Goal: Transaction & Acquisition: Purchase product/service

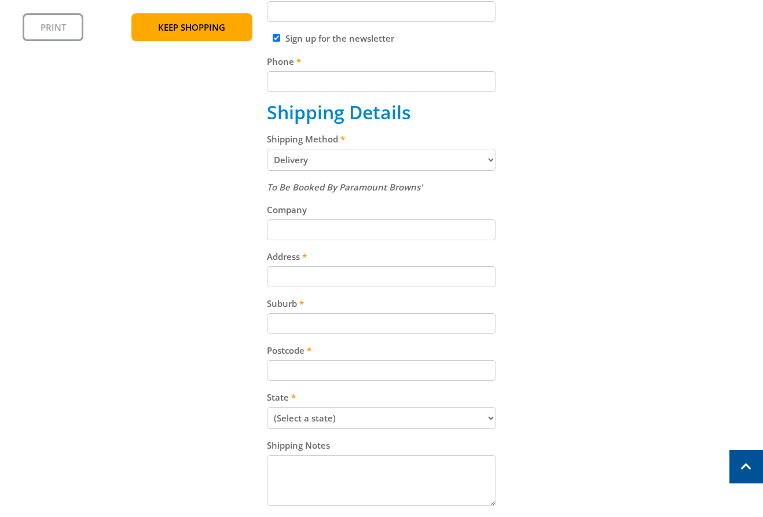
scroll to position [524, 0]
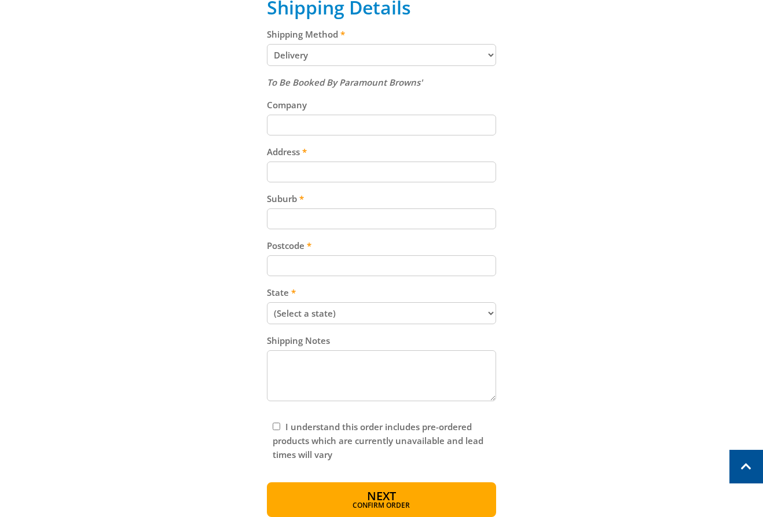
click at [345, 47] on select "Pickup from Gepps Cross Delivery" at bounding box center [382, 55] width 230 height 22
select select "Pickup"
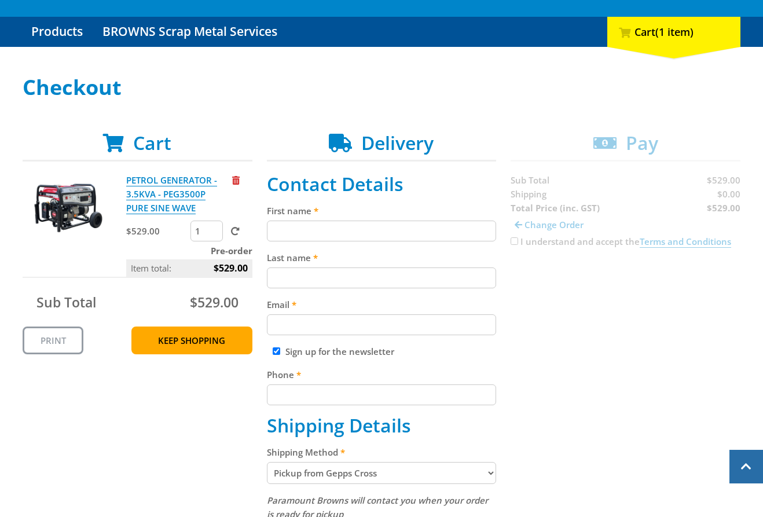
scroll to position [98, 0]
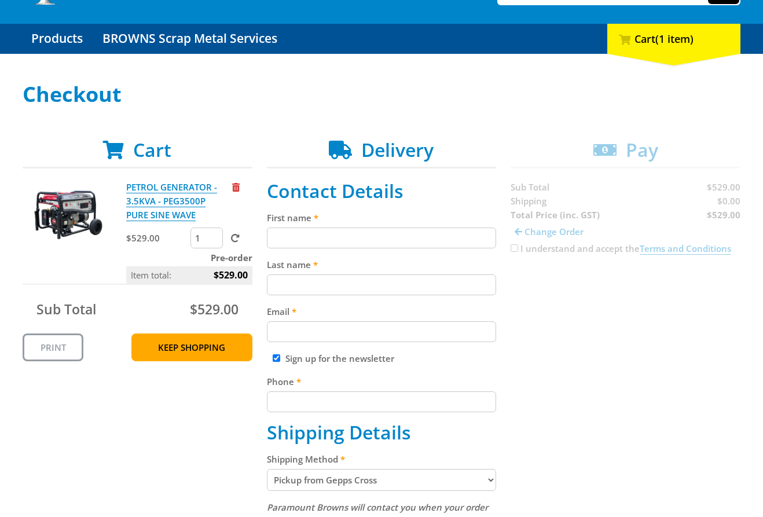
click at [328, 244] on input "First name" at bounding box center [382, 238] width 230 height 21
paste input "[PERSON_NAME]"
type input "[PERSON_NAME]"
click at [399, 282] on input "Last name" at bounding box center [382, 285] width 230 height 21
paste input "[PERSON_NAME]"
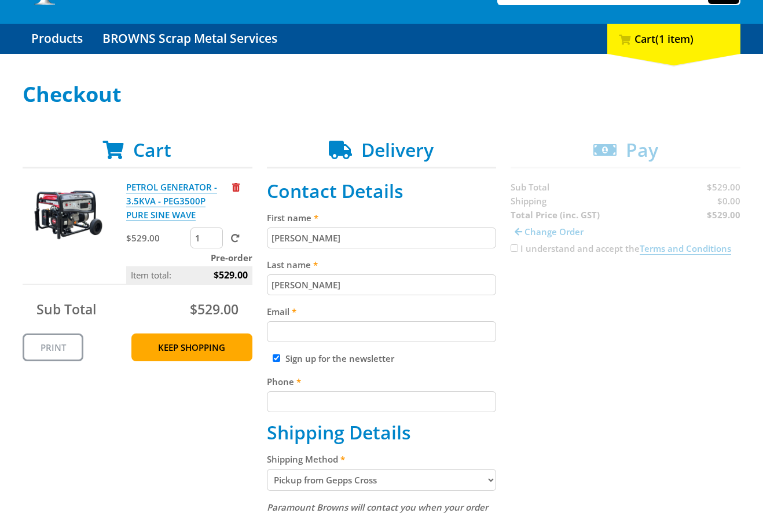
type input "[PERSON_NAME]"
click at [546, 307] on div "Cart PETROL GENERATOR - 3.5KVA - PEG3500P PURE SINE WAVE $529.00 1 Pre-order It…" at bounding box center [382, 429] width 718 height 580
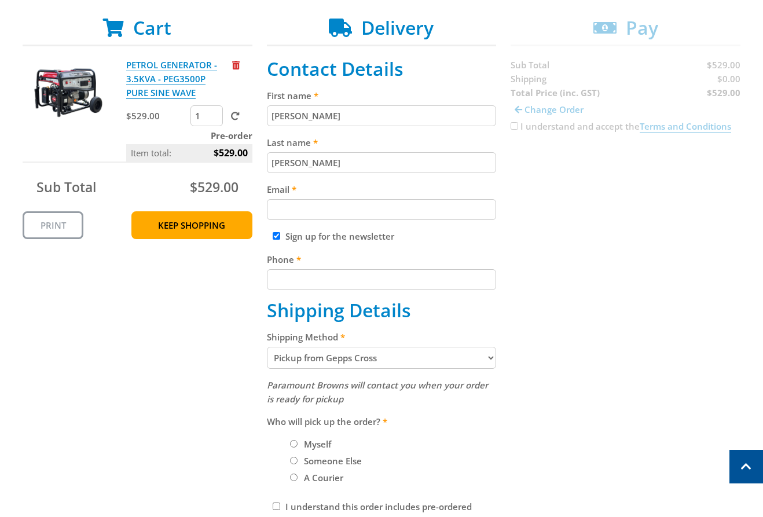
scroll to position [221, 0]
click at [418, 217] on input "Email" at bounding box center [382, 209] width 230 height 21
paste input "[EMAIL_ADDRESS][DOMAIN_NAME]"
type input "[EMAIL_ADDRESS][DOMAIN_NAME]"
click at [623, 236] on div "Cart PETROL GENERATOR - 3.5KVA - PEG3500P PURE SINE WAVE $529.00 1 Pre-order It…" at bounding box center [382, 306] width 718 height 580
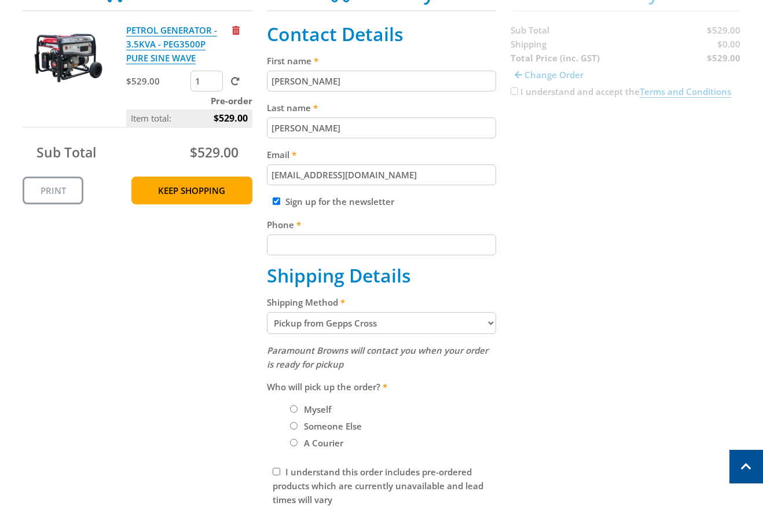
scroll to position [266, 0]
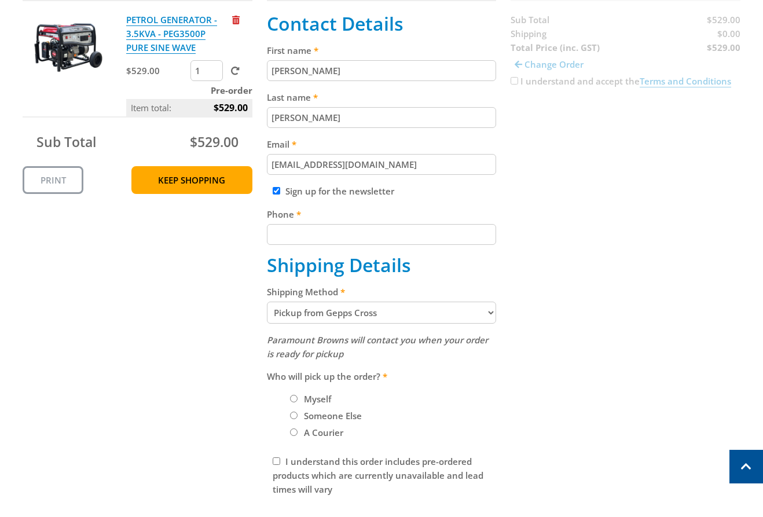
click at [280, 188] on div "Sign up for the newsletter" at bounding box center [382, 191] width 230 height 14
click at [279, 193] on input "Sign up for the newsletter" at bounding box center [277, 191] width 8 height 8
checkbox input "false"
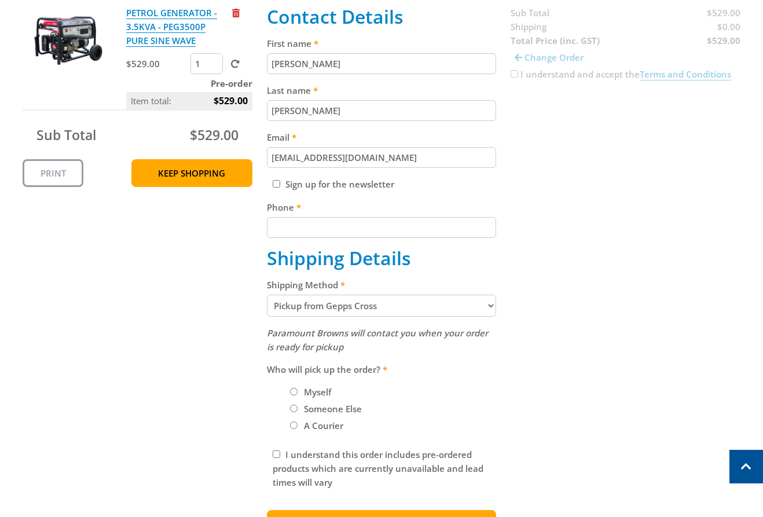
scroll to position [284, 0]
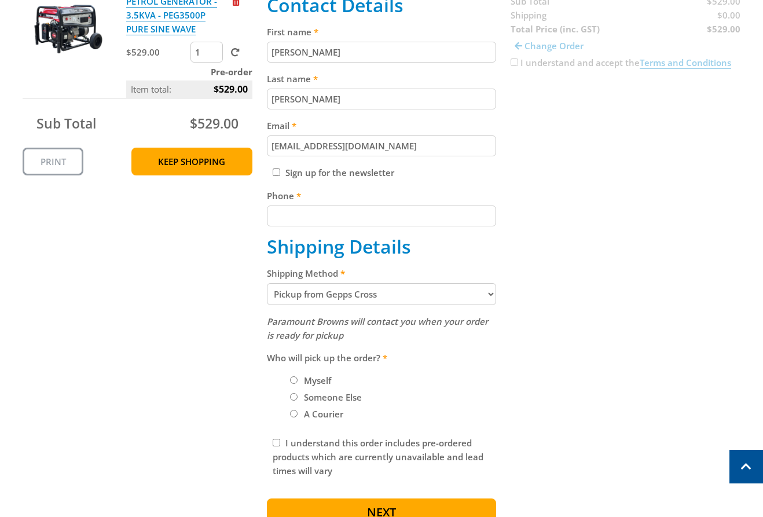
click at [342, 222] on input "Phone" at bounding box center [382, 216] width 230 height 21
paste input "[PHONE_NUMBER]"
type input "[PHONE_NUMBER]"
click at [742, 217] on div "Select your Delivery Method Personal Pick up Available [DATE] Courier Pick up A…" at bounding box center [381, 215] width 763 height 637
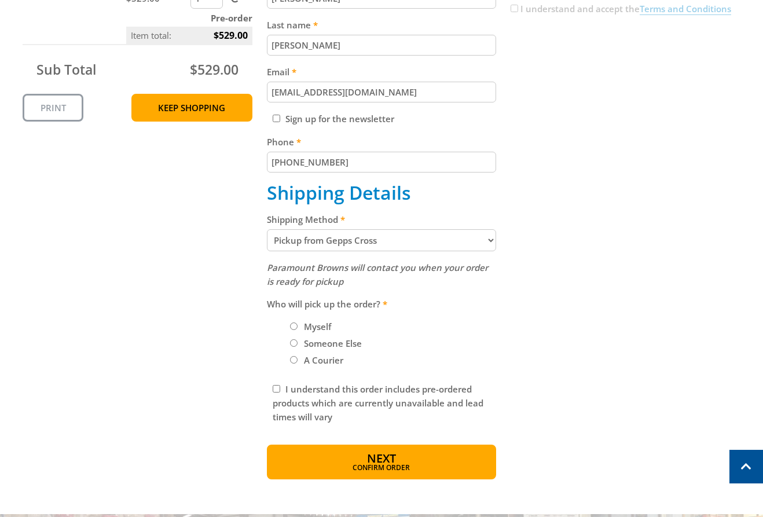
scroll to position [353, 0]
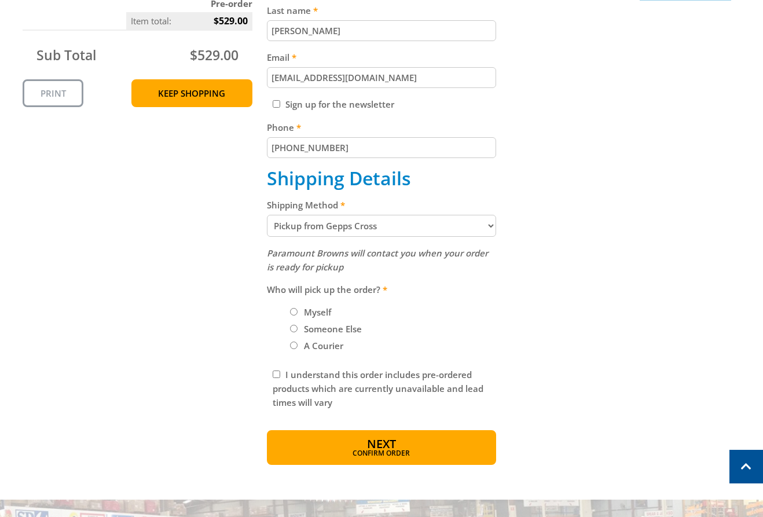
click at [302, 310] on label "Myself" at bounding box center [317, 312] width 35 height 20
click at [298, 310] on input "Myself" at bounding box center [294, 312] width 8 height 8
radio input "true"
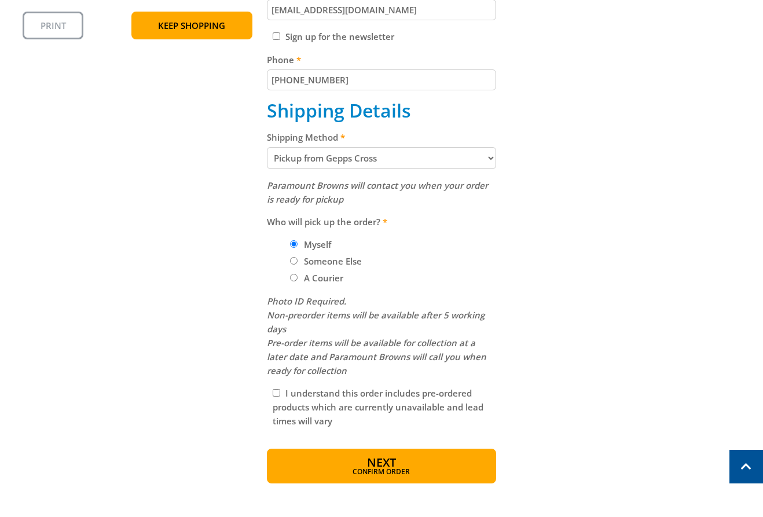
scroll to position [436, 0]
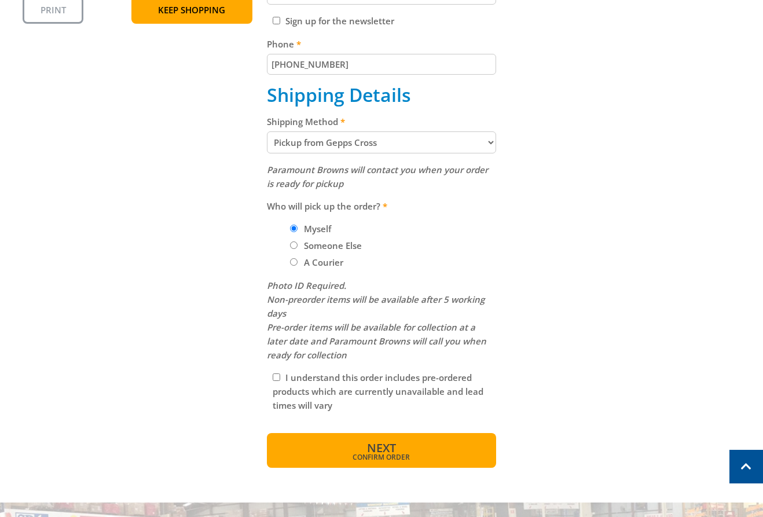
click at [423, 433] on button "Next Confirm order" at bounding box center [382, 450] width 230 height 35
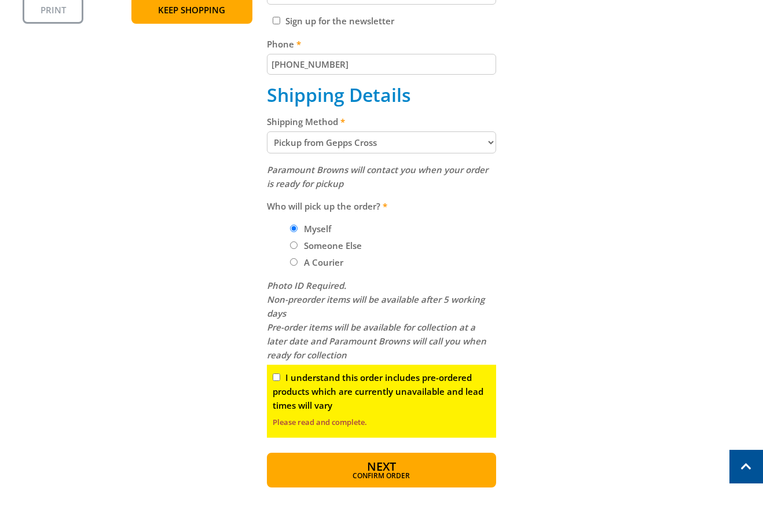
drag, startPoint x: 279, startPoint y: 376, endPoint x: 335, endPoint y: 420, distance: 71.7
click at [279, 376] on input "I understand this order includes pre-ordered products which are currently unava…" at bounding box center [277, 378] width 8 height 8
checkbox input "true"
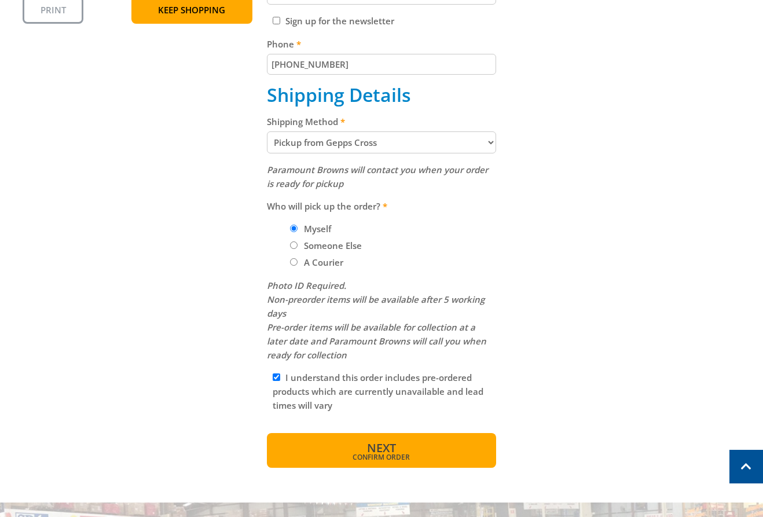
click at [345, 455] on span "Confirm order" at bounding box center [382, 457] width 180 height 7
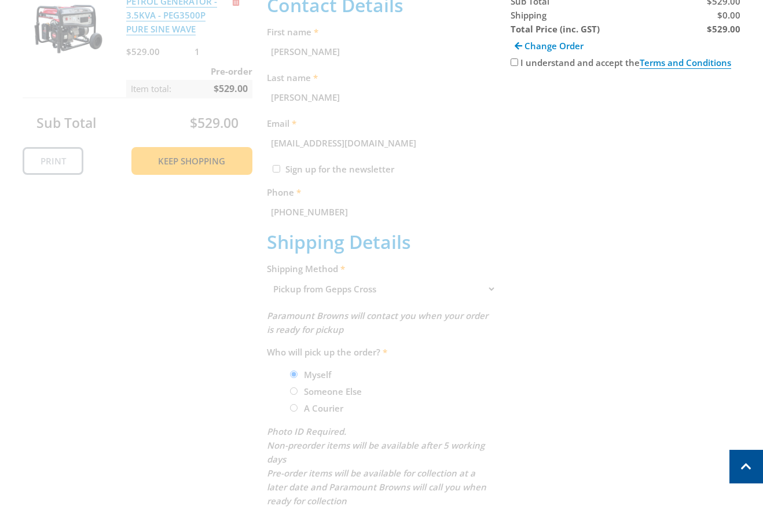
scroll to position [130, 0]
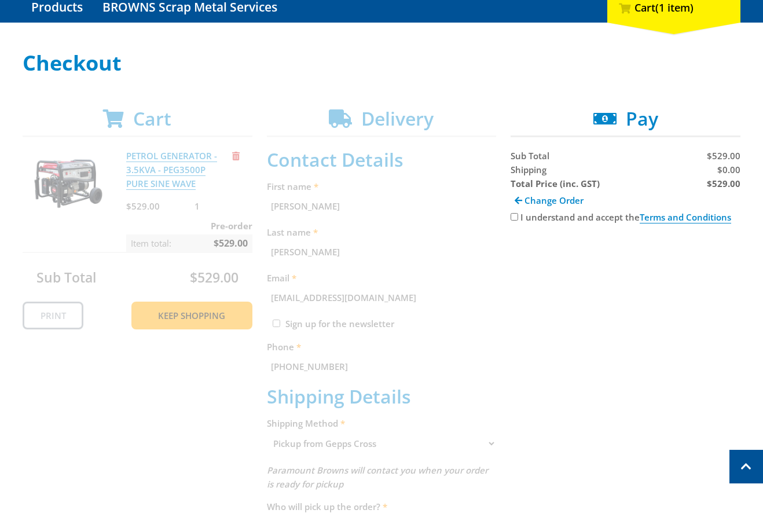
click at [533, 69] on h1 "Checkout" at bounding box center [382, 63] width 718 height 23
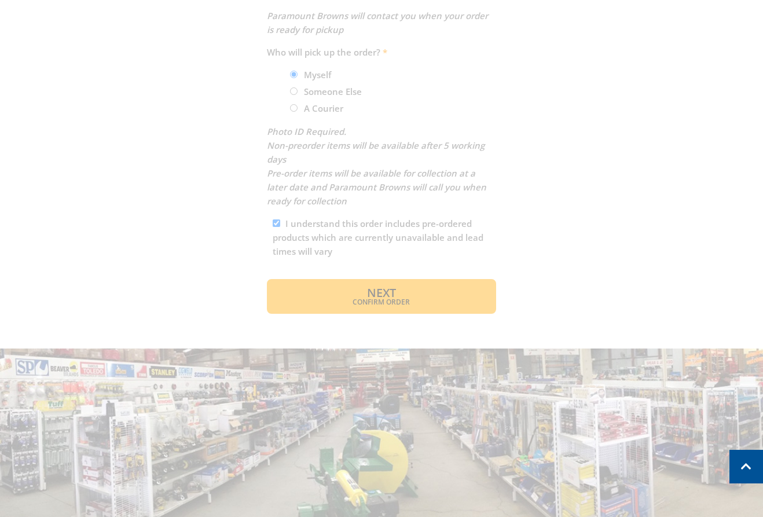
scroll to position [590, 0]
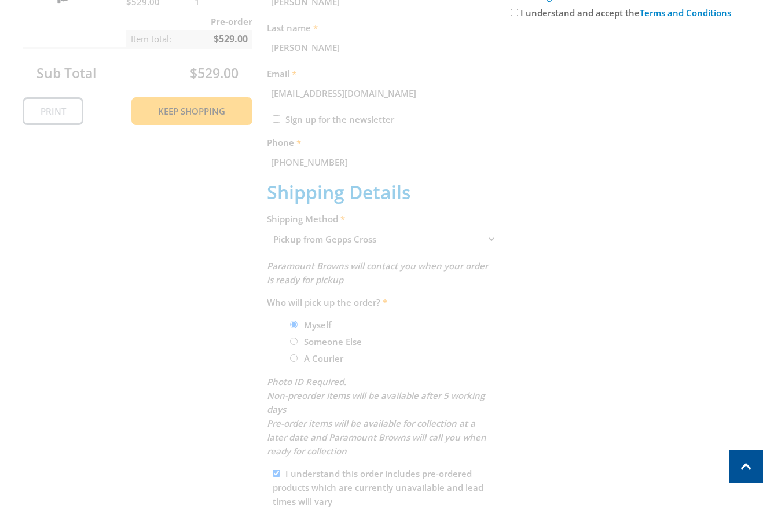
scroll to position [546, 0]
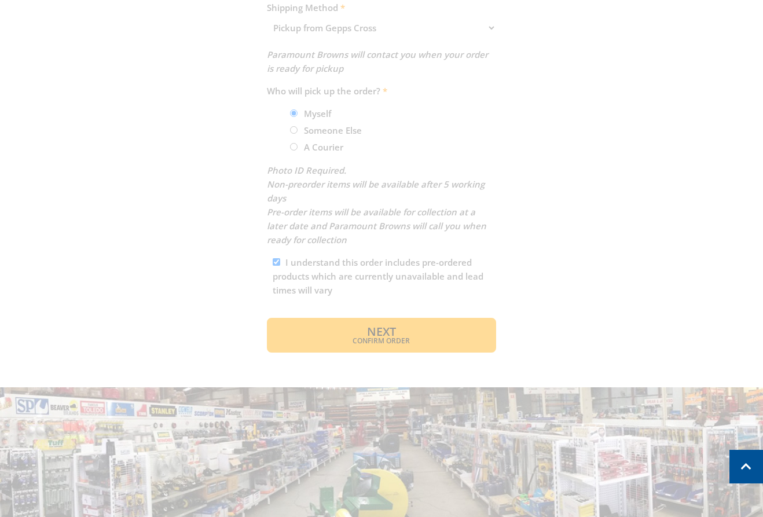
click at [394, 338] on div "Cart PETROL GENERATOR - 3.5KVA - PEG3500P PURE SINE WAVE $529.00 1 Pre-order It…" at bounding box center [382, 22] width 718 height 661
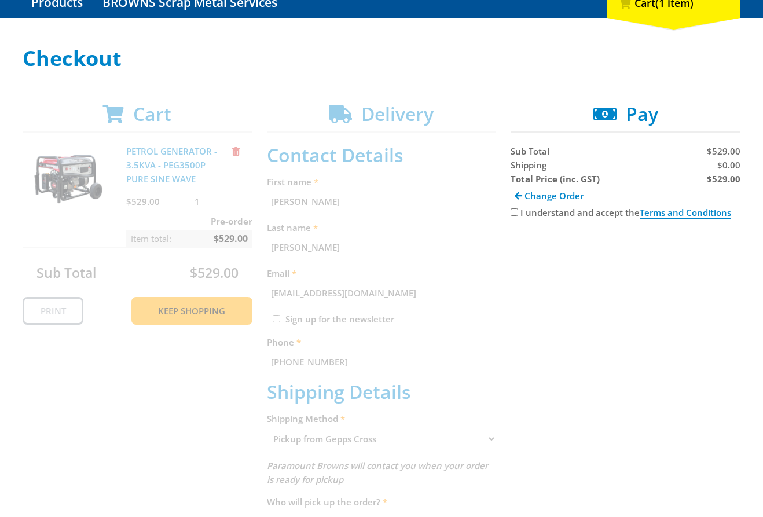
scroll to position [155, 0]
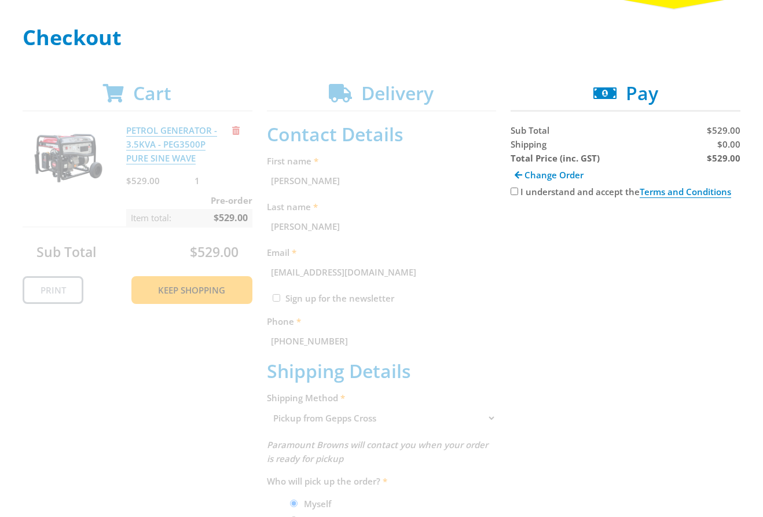
click at [513, 190] on input "I understand and accept the Terms and Conditions" at bounding box center [515, 192] width 8 height 8
checkbox input "true"
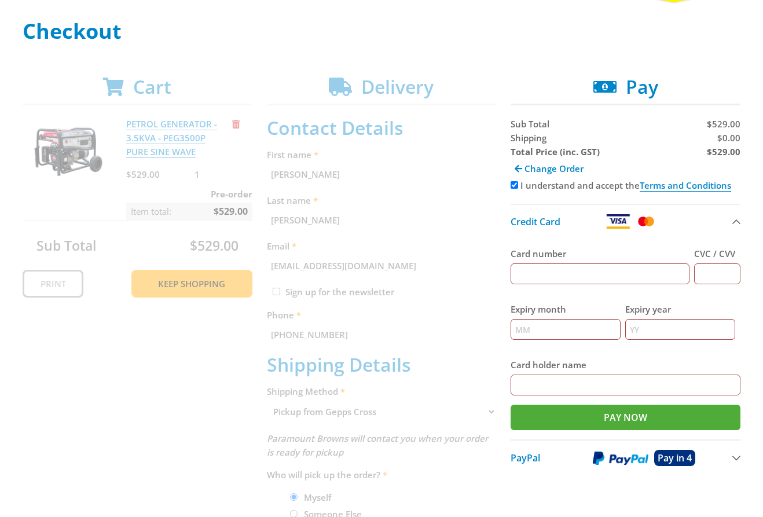
scroll to position [168, 0]
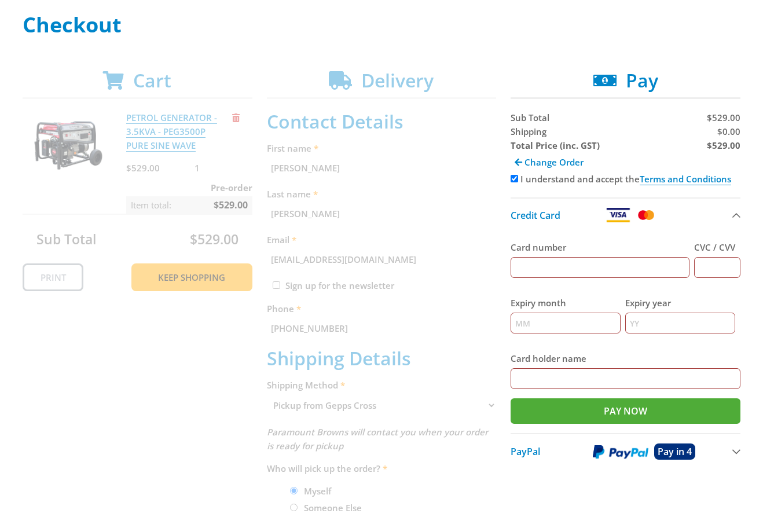
click at [577, 275] on input "Card number" at bounding box center [600, 267] width 179 height 21
type input "[CREDIT_CARD_NUMBER]"
type input "123"
type input "12"
type input "2025"
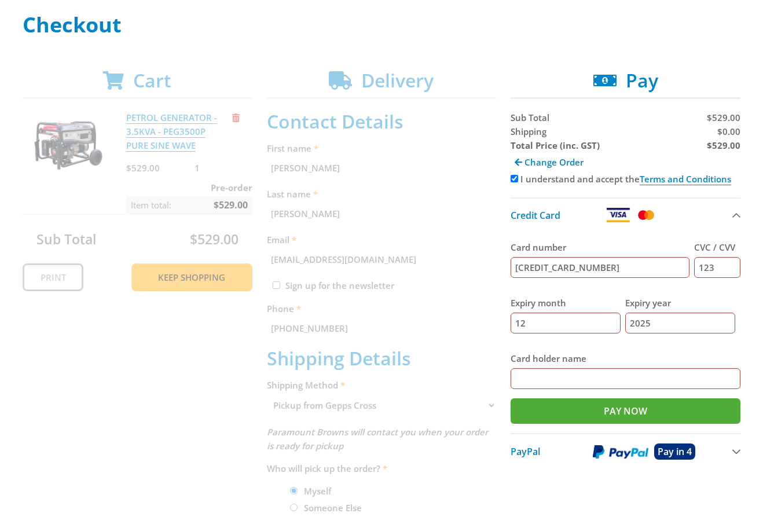
type input "[PERSON_NAME]"
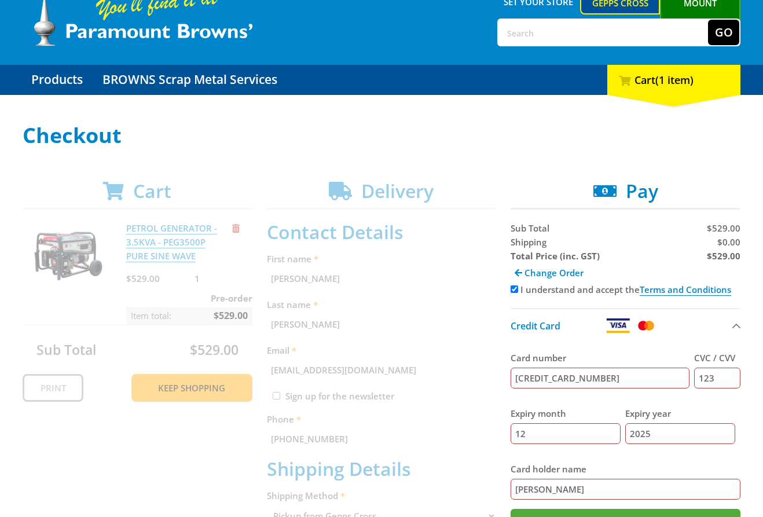
scroll to position [70, 0]
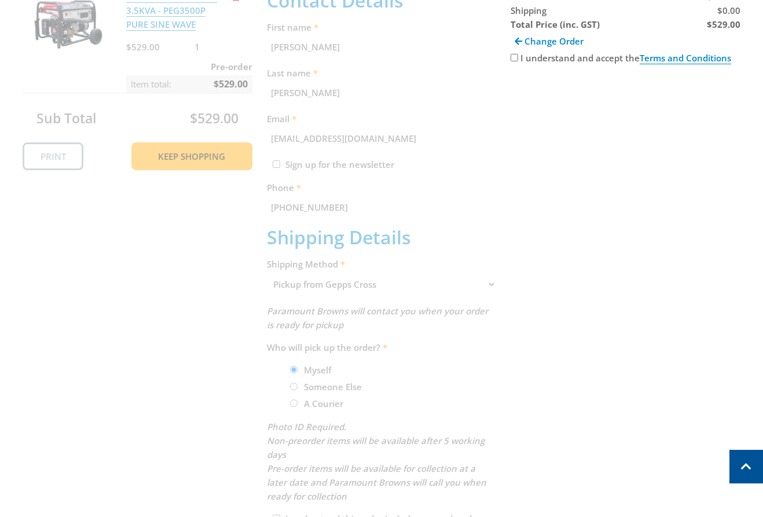
scroll to position [290, 0]
click at [389, 281] on div "Cart PETROL GENERATOR - 3.5KVA - PEG3500P PURE SINE WAVE $529.00 1 Pre-order It…" at bounding box center [382, 277] width 718 height 661
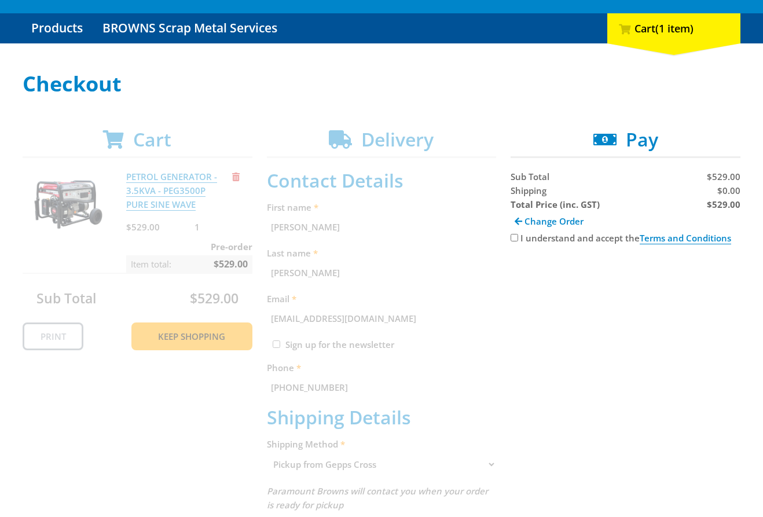
scroll to position [140, 0]
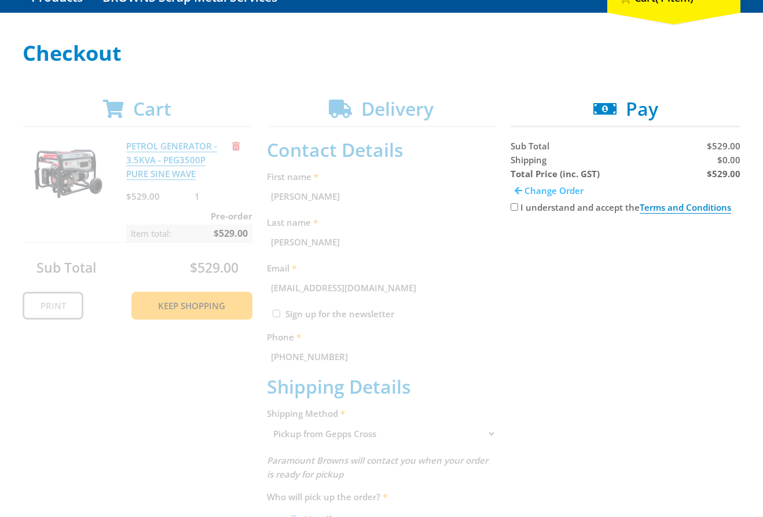
click at [551, 192] on span "Change Order" at bounding box center [554, 191] width 59 height 12
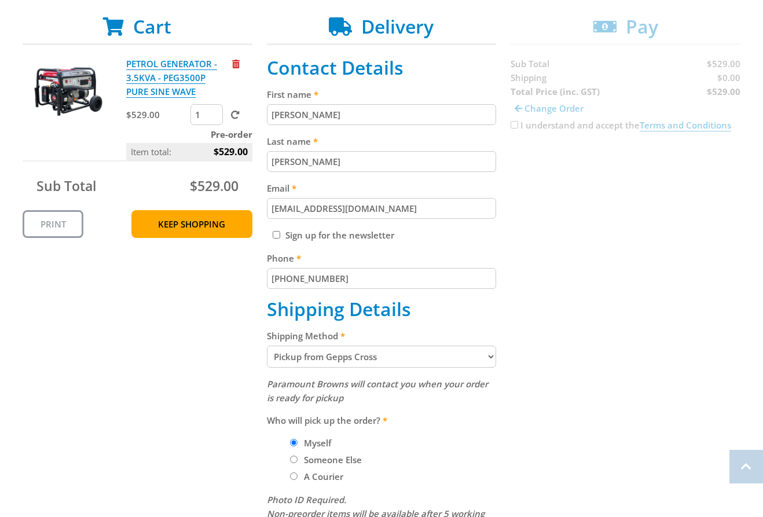
scroll to position [250, 0]
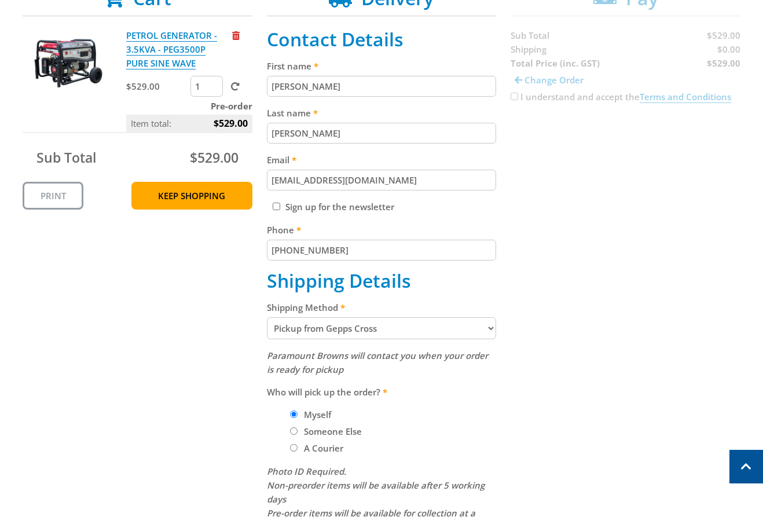
click at [373, 327] on select "Pickup from Gepps Cross Delivery" at bounding box center [382, 328] width 230 height 22
click at [348, 327] on select "Pickup from Gepps Cross Delivery" at bounding box center [382, 328] width 230 height 22
select select "Delivery"
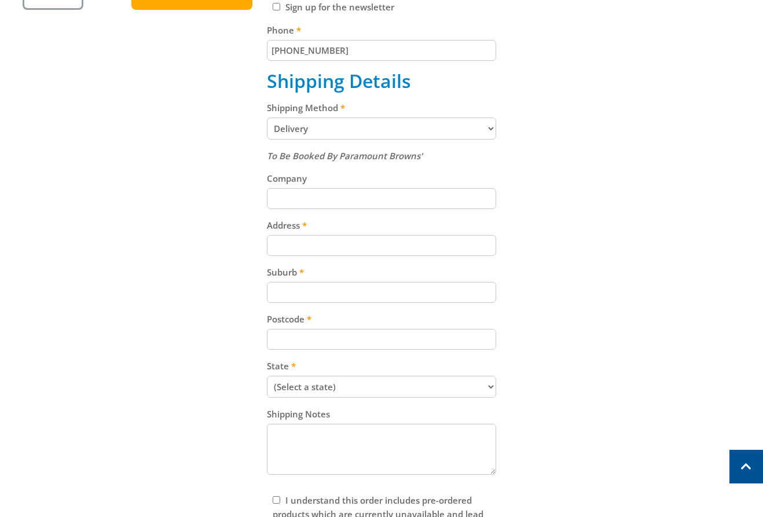
scroll to position [465, 0]
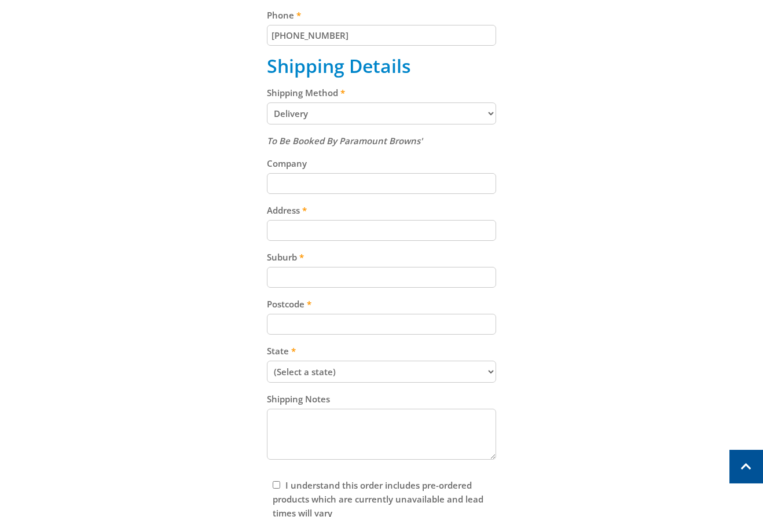
click at [331, 235] on input "Address" at bounding box center [382, 230] width 230 height 21
paste input "99 Cavan Road"
type input "99 Cavan Road"
click at [343, 281] on input "Suburb" at bounding box center [382, 277] width 230 height 21
paste input "Gepps Cross"
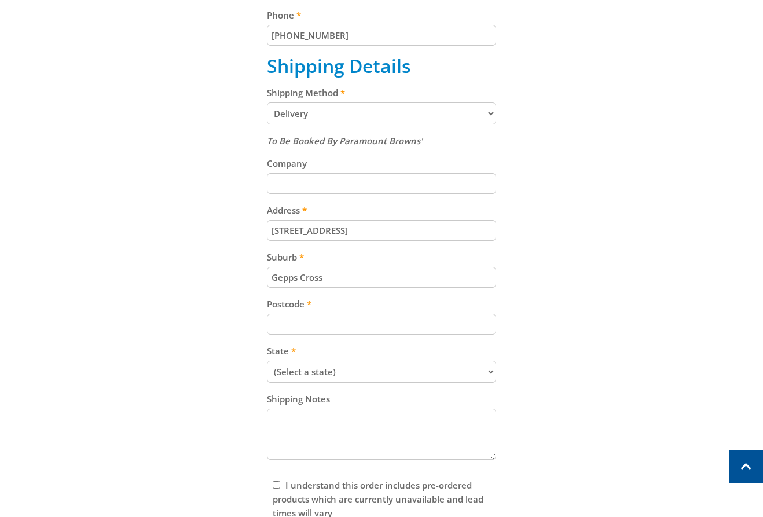
type input "Gepps Cross"
click at [361, 335] on div "To Be Booked By Paramount Browns' Company Address 99 Cavan Road Suburb Gepps Cr…" at bounding box center [382, 299] width 230 height 330
click at [352, 328] on input "Postcode" at bounding box center [382, 324] width 230 height 21
paste input "5094"
type input "5094"
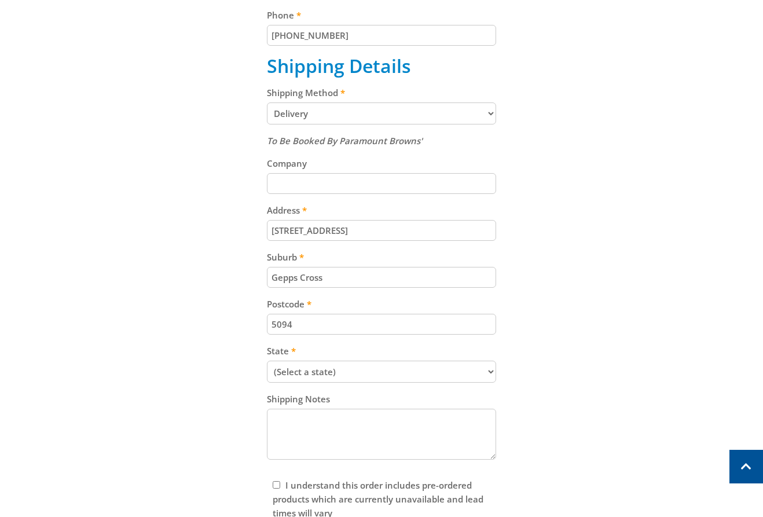
click at [347, 369] on select "(Select a state) South Australia Victoria New South Wales Queensland Western Au…" at bounding box center [382, 372] width 230 height 22
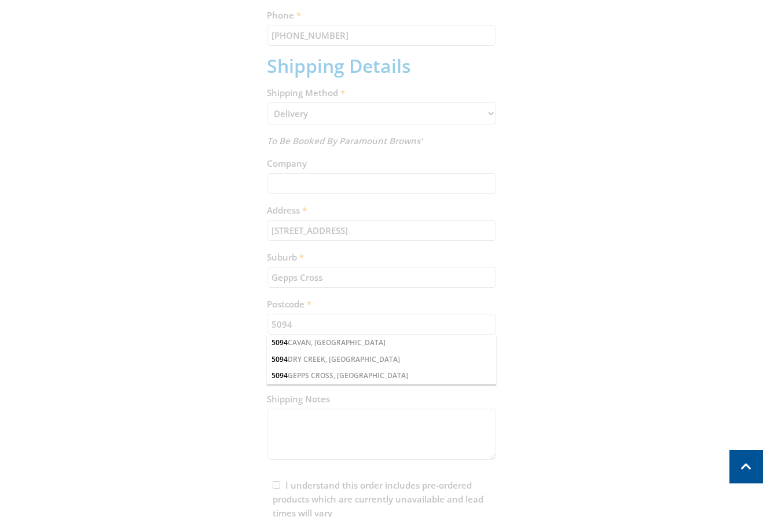
select select "SA"
click at [267, 361] on select "(Select a state) South Australia Victoria New South Wales Queensland Western Au…" at bounding box center [382, 372] width 230 height 22
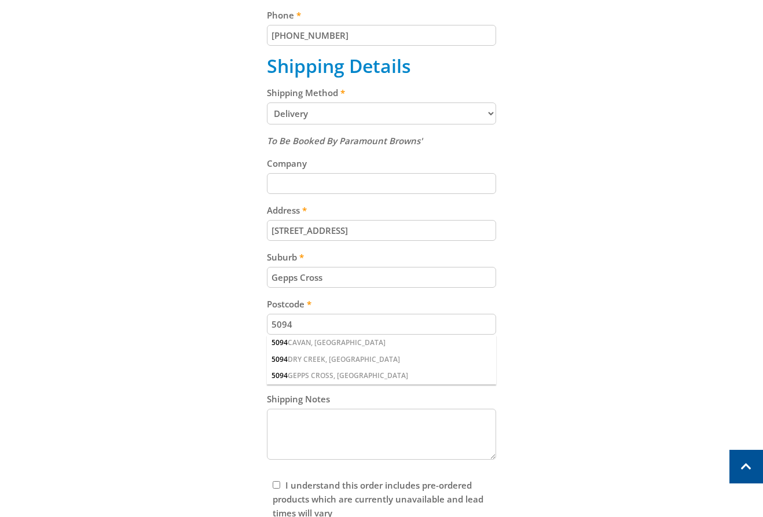
click at [538, 247] on div "Cart PETROL GENERATOR - 3.5KVA - PEG3500P PURE SINE WAVE $529.00 1 Pre-order It…" at bounding box center [382, 173] width 718 height 803
click at [330, 373] on div "5094 GEPPS CROSS, SA" at bounding box center [382, 376] width 230 height 16
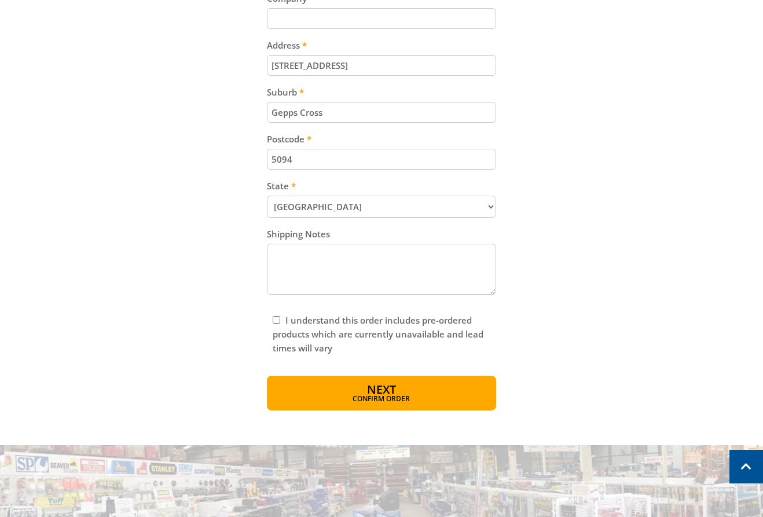
scroll to position [631, 0]
click at [273, 321] on input "I understand this order includes pre-ordered products which are currently unava…" at bounding box center [277, 320] width 8 height 8
checkbox input "true"
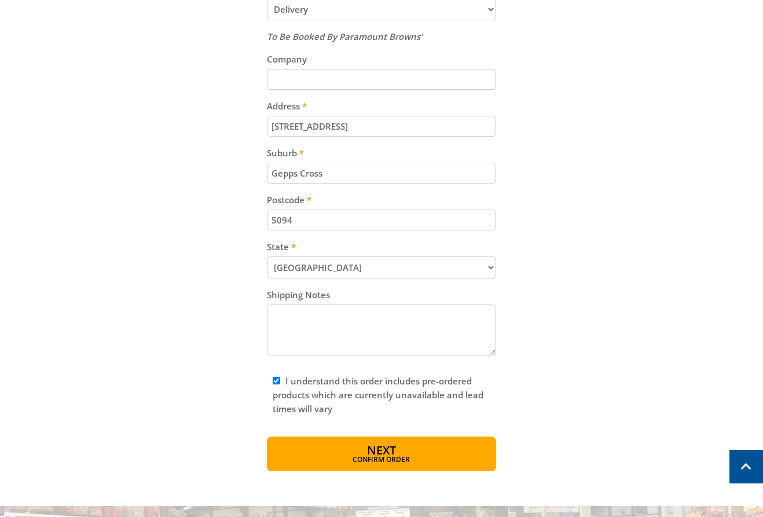
drag, startPoint x: 397, startPoint y: 448, endPoint x: 444, endPoint y: 429, distance: 50.7
click at [399, 449] on button "Next Confirm order" at bounding box center [382, 454] width 230 height 35
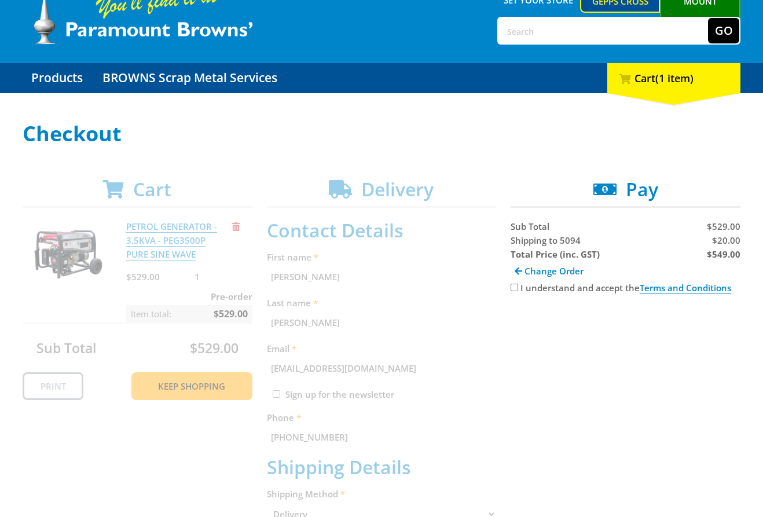
scroll to position [61, 0]
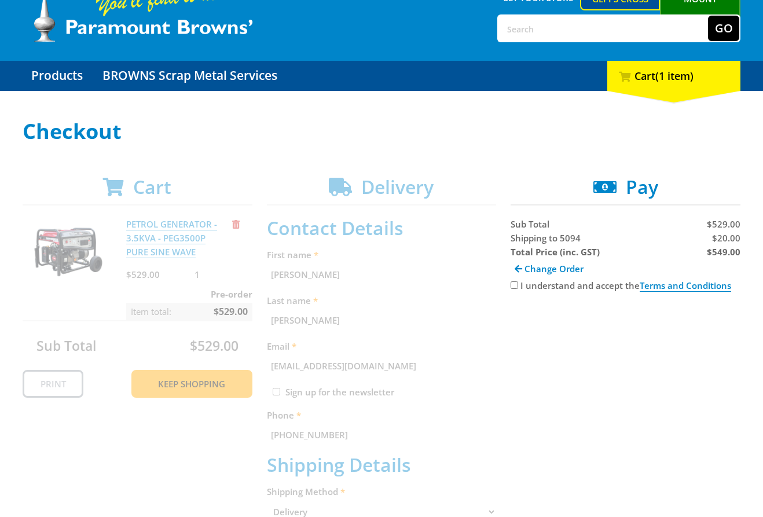
click at [515, 280] on div "I understand and accept the Terms and Conditions" at bounding box center [626, 286] width 230 height 14
click at [514, 286] on input "I understand and accept the Terms and Conditions" at bounding box center [515, 285] width 8 height 8
checkbox input "true"
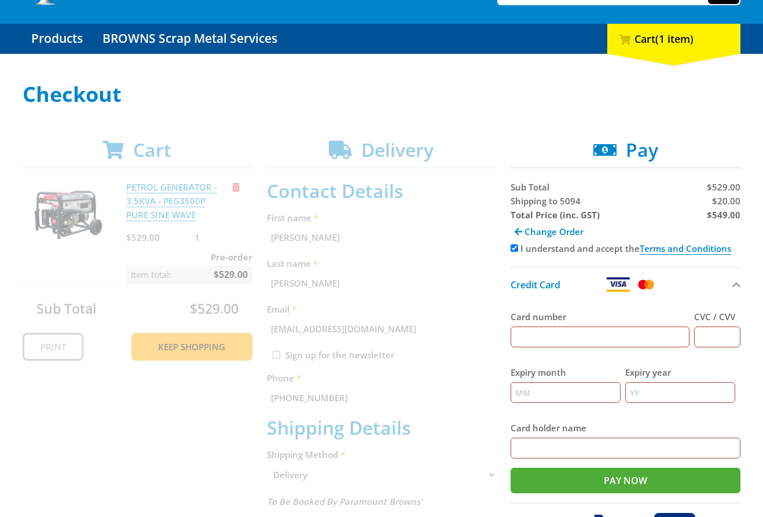
scroll to position [120, 0]
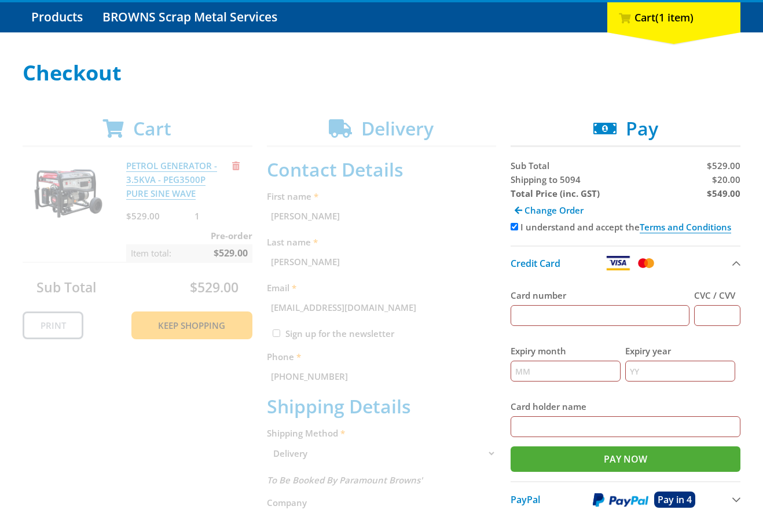
click at [528, 183] on span "Shipping to 5094" at bounding box center [546, 180] width 70 height 12
click at [521, 191] on strong "Total Price (inc. GST)" at bounding box center [555, 194] width 89 height 12
click at [523, 184] on span "Shipping to 5094" at bounding box center [546, 180] width 70 height 12
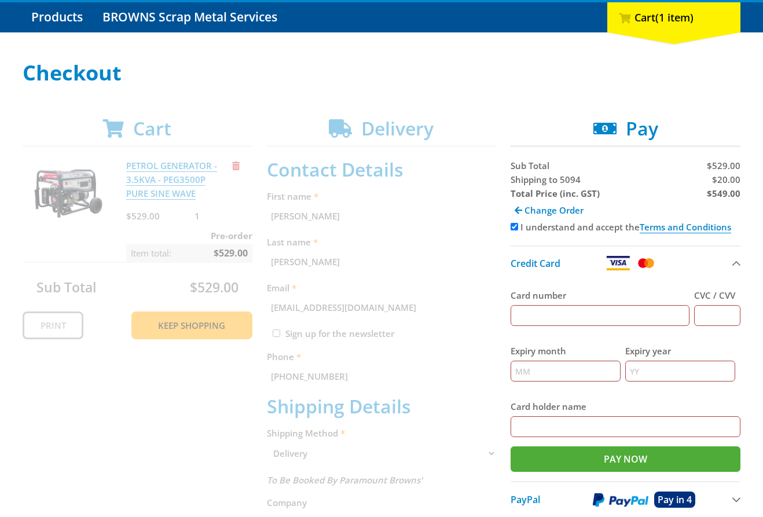
click at [524, 180] on span "Shipping to 5094" at bounding box center [546, 180] width 70 height 12
copy span "Shipping"
click at [556, 315] on input "Card number" at bounding box center [600, 315] width 179 height 21
type input "[CREDIT_CARD_NUMBER]"
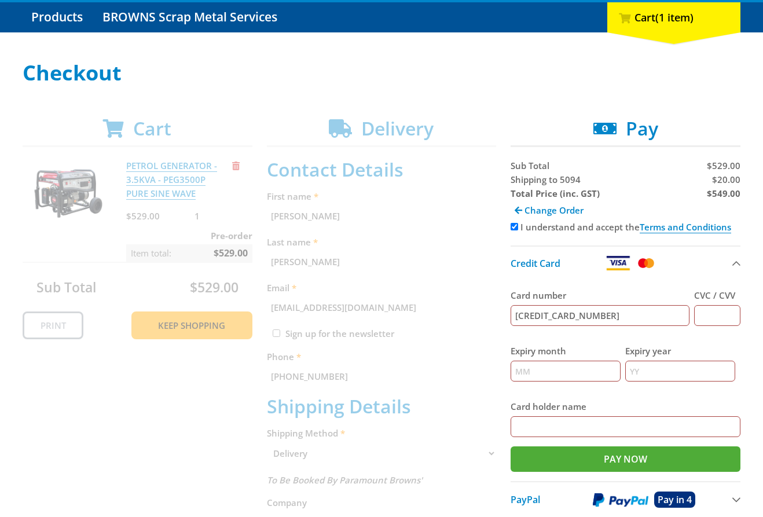
type input "123"
type input "12"
type input "2025"
type input "[PERSON_NAME]"
click at [730, 183] on span "$20.00" at bounding box center [726, 180] width 28 height 12
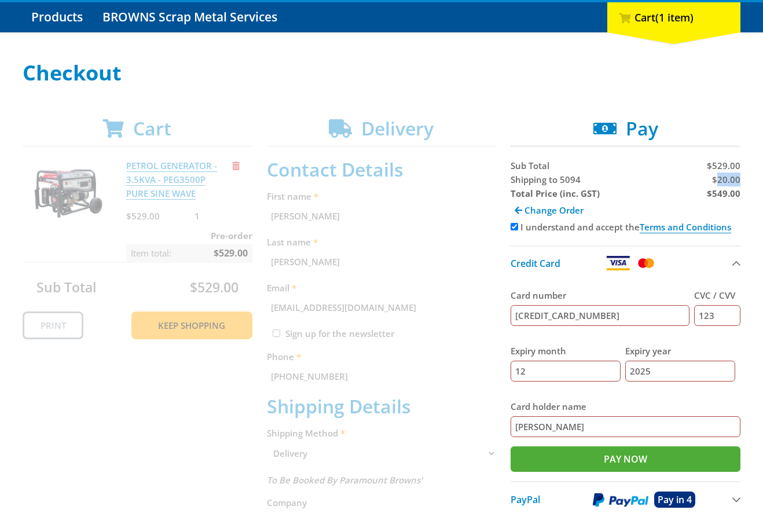
click at [730, 183] on span "$20.00" at bounding box center [726, 180] width 28 height 12
copy span "20.00"
click at [715, 196] on strong "$549.00" at bounding box center [724, 194] width 34 height 12
copy strong "549.00"
